Goal: Task Accomplishment & Management: Manage account settings

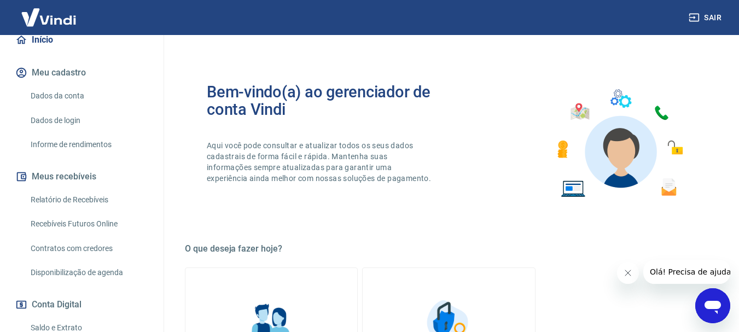
scroll to position [219, 0]
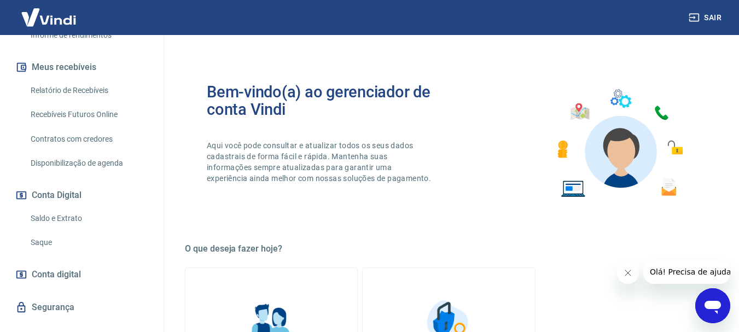
click at [40, 241] on link "Saque" at bounding box center [88, 242] width 124 height 22
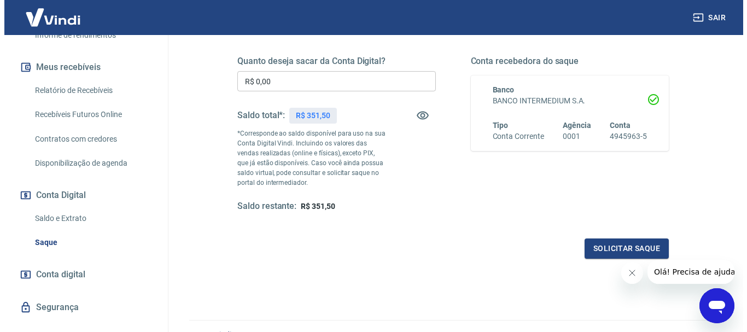
scroll to position [109, 0]
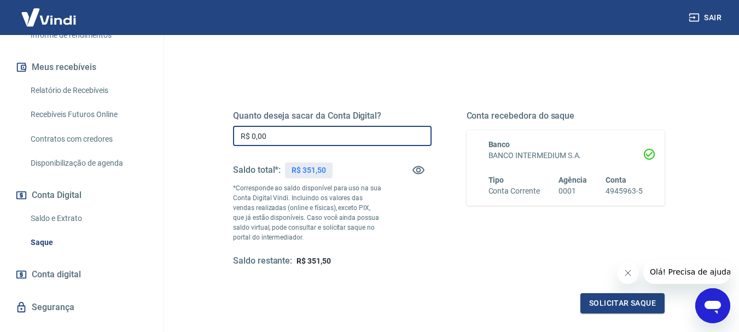
drag, startPoint x: 269, startPoint y: 137, endPoint x: 249, endPoint y: 137, distance: 19.7
click at [249, 137] on input "R$ 0,00" at bounding box center [332, 136] width 199 height 20
type input "R$ 340,00"
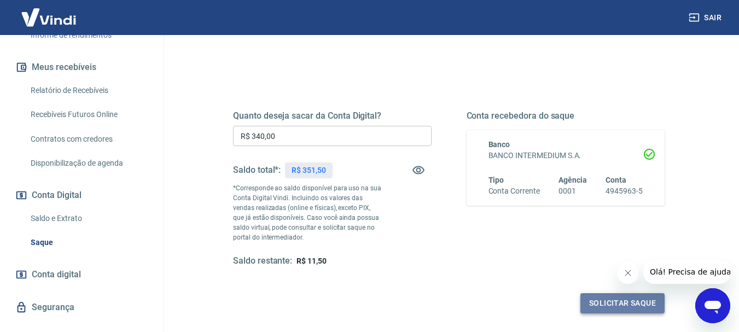
click at [610, 305] on button "Solicitar saque" at bounding box center [623, 303] width 84 height 20
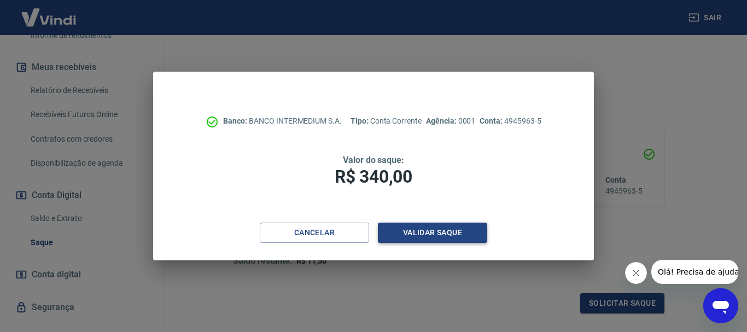
click at [429, 234] on button "Validar saque" at bounding box center [432, 233] width 109 height 20
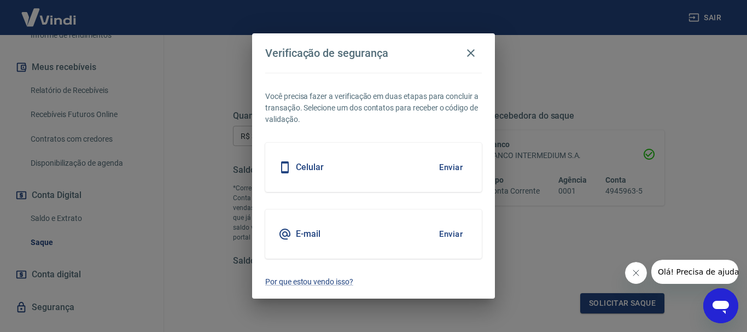
click at [454, 234] on button "Enviar" at bounding box center [451, 234] width 36 height 23
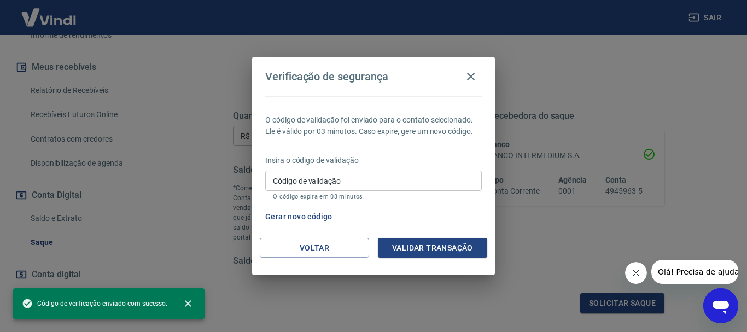
click at [324, 181] on input "Código de validação" at bounding box center [373, 181] width 217 height 20
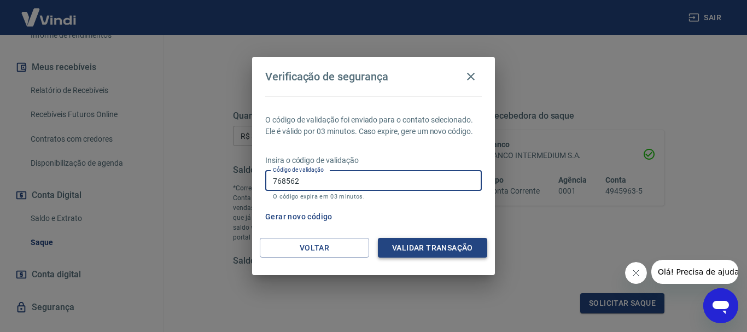
type input "768562"
click at [404, 247] on button "Validar transação" at bounding box center [432, 248] width 109 height 20
